Goal: Task Accomplishment & Management: Use online tool/utility

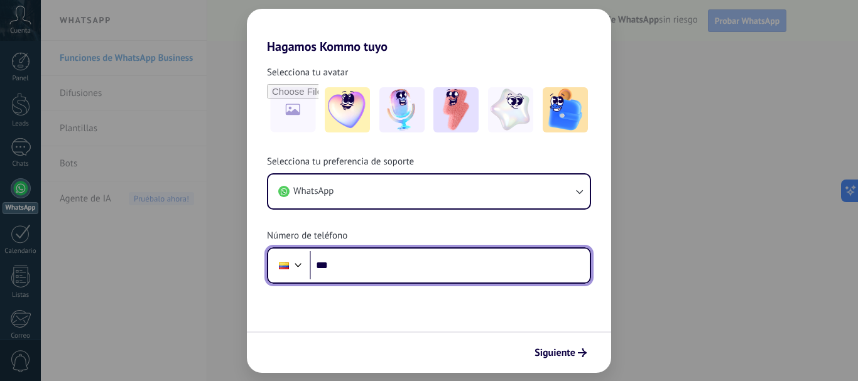
click at [350, 270] on input "***" at bounding box center [450, 265] width 280 height 29
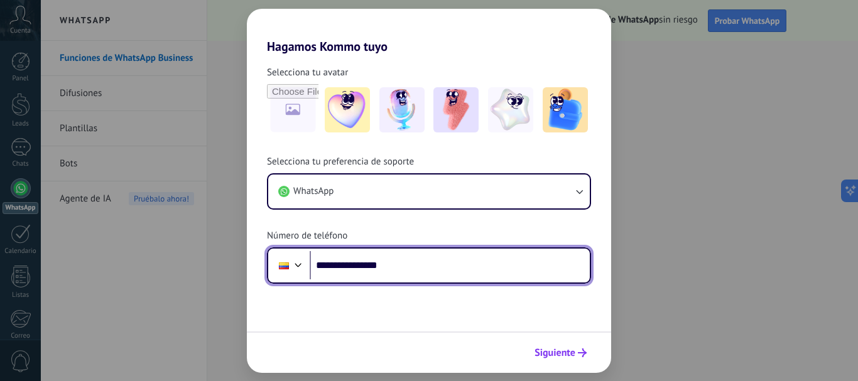
type input "**********"
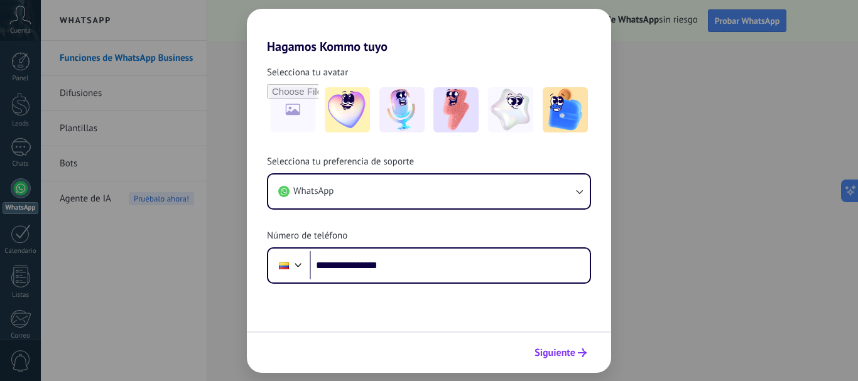
click at [556, 349] on span "Siguiente" at bounding box center [555, 353] width 41 height 9
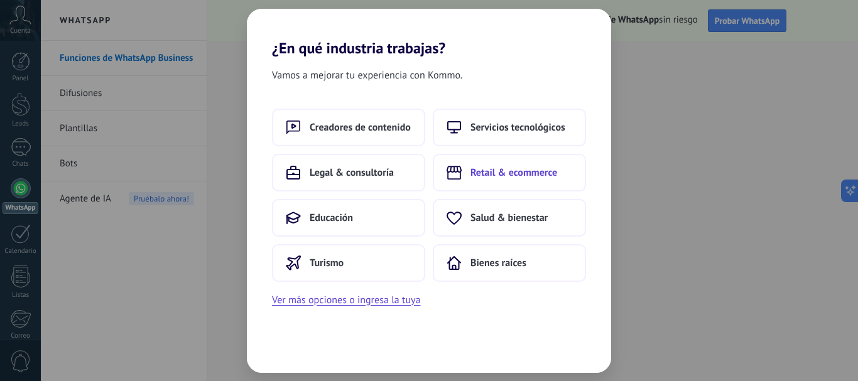
click at [476, 175] on span "Retail & ecommerce" at bounding box center [514, 173] width 87 height 13
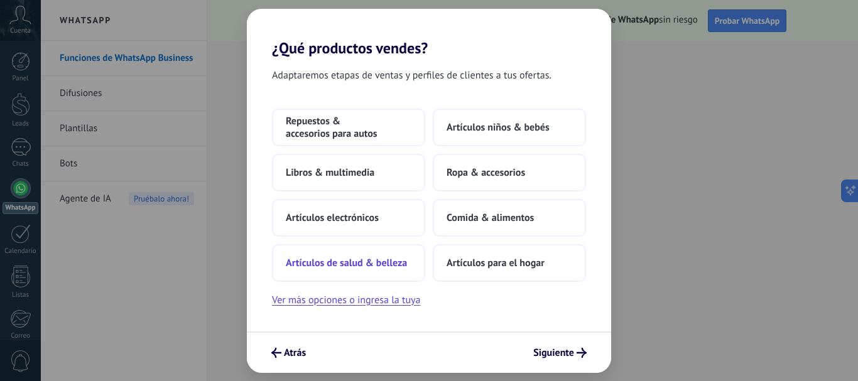
click at [350, 261] on span "Artículos de salud & belleza" at bounding box center [346, 263] width 121 height 13
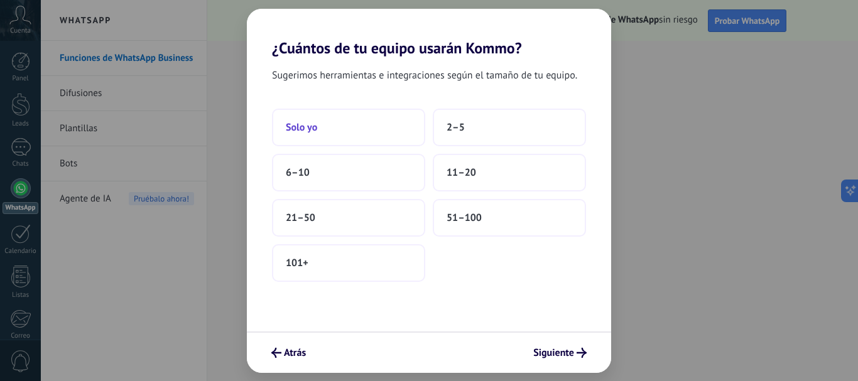
click at [312, 129] on span "Solo yo" at bounding box center [301, 127] width 31 height 13
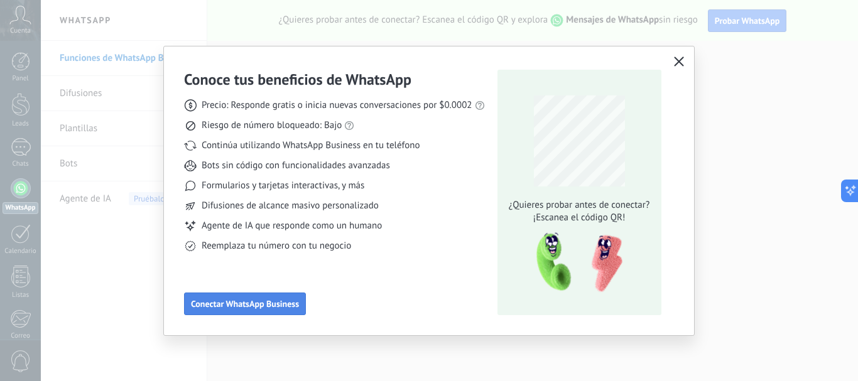
click at [238, 301] on span "Conectar WhatsApp Business" at bounding box center [245, 304] width 108 height 9
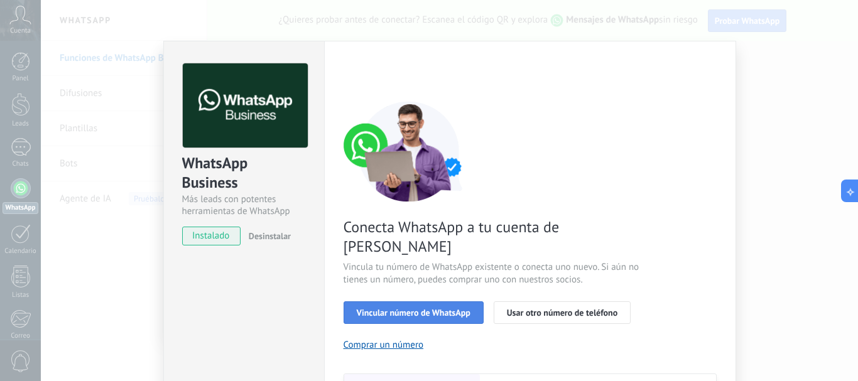
click at [439, 309] on span "Vincular número de WhatsApp" at bounding box center [414, 313] width 114 height 9
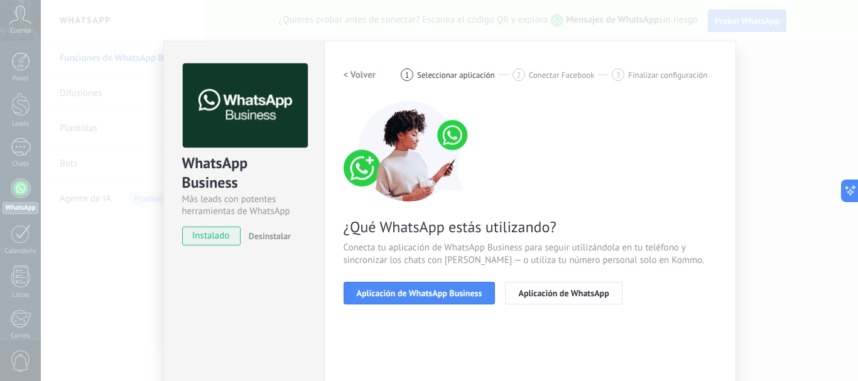
click at [439, 292] on span "Aplicación de WhatsApp Business" at bounding box center [420, 293] width 126 height 9
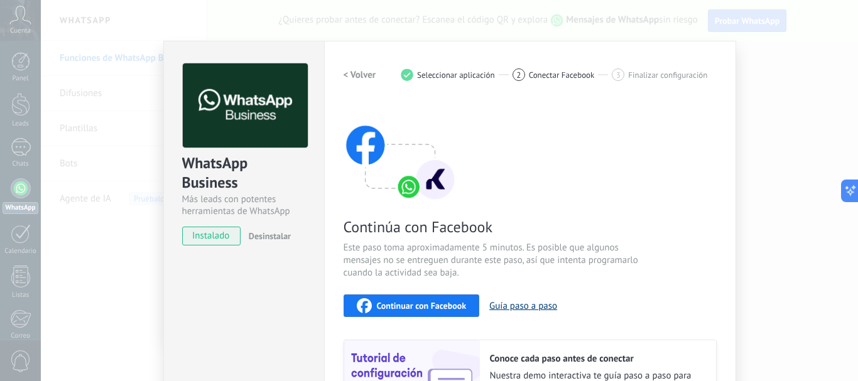
click at [525, 307] on button "Guía paso a paso" at bounding box center [524, 306] width 68 height 12
click at [668, 128] on div "Continúa con Facebook Este paso toma aproximadamente 5 minutos. Es posible que …" at bounding box center [530, 270] width 373 height 339
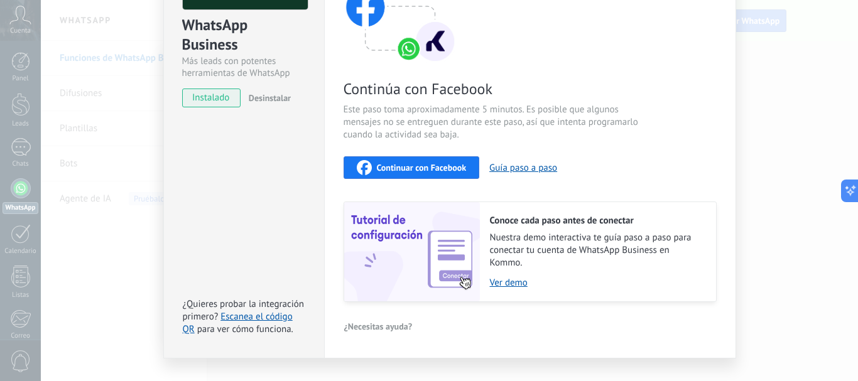
scroll to position [137, 0]
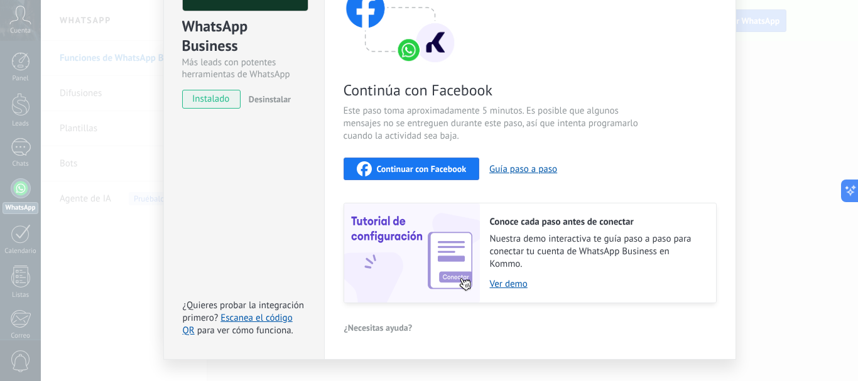
click at [419, 167] on span "Continuar con Facebook" at bounding box center [422, 169] width 90 height 9
click at [220, 101] on span "instalado" at bounding box center [211, 99] width 57 height 19
